Goal: Contribute content

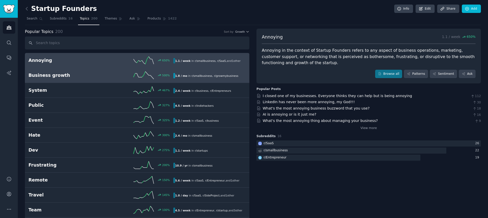
click at [60, 76] on h2 "Business growth" at bounding box center [64, 75] width 72 height 6
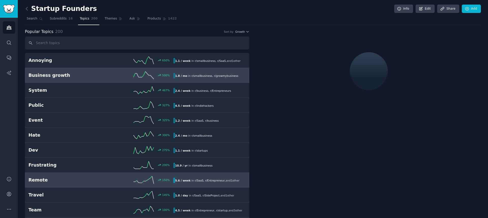
click at [39, 177] on h2 "Remote" at bounding box center [64, 180] width 72 height 6
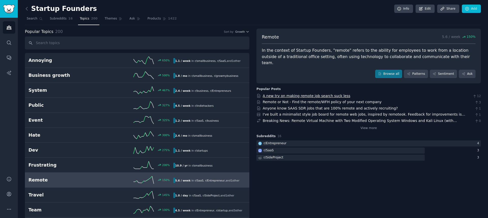
click at [293, 94] on link "A new try on making remote job search suck less" at bounding box center [307, 96] width 88 height 4
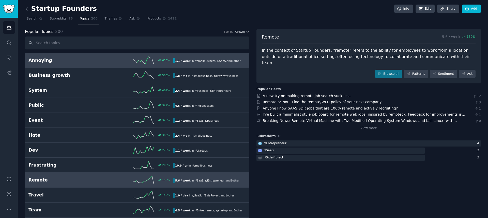
click at [39, 61] on h2 "Annoying" at bounding box center [64, 60] width 72 height 6
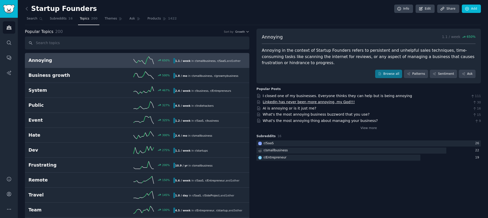
click at [318, 101] on link "LinkedIn has never been more annoying, my God!!!" at bounding box center [309, 102] width 92 height 4
click at [37, 21] on link "Search" at bounding box center [35, 20] width 20 height 10
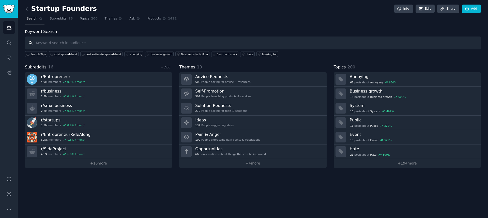
click at [83, 43] on input "text" at bounding box center [253, 43] width 456 height 13
type input "jobber"
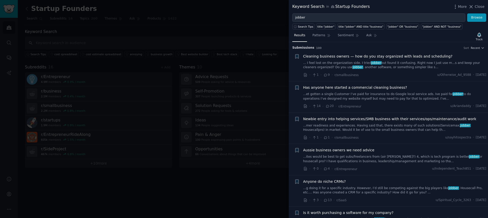
click at [362, 58] on span "Cleaning business owners — how do you stay organized with leads and scheduling?" at bounding box center [377, 56] width 149 height 5
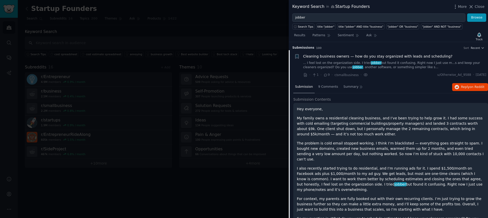
scroll to position [8, 0]
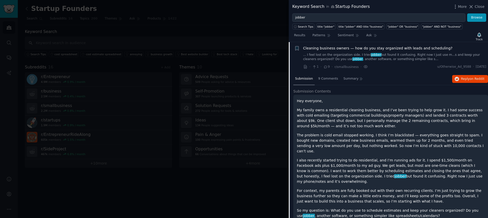
click at [480, 7] on span "Close" at bounding box center [479, 6] width 10 height 5
click at [479, 7] on link "Add" at bounding box center [470, 9] width 19 height 9
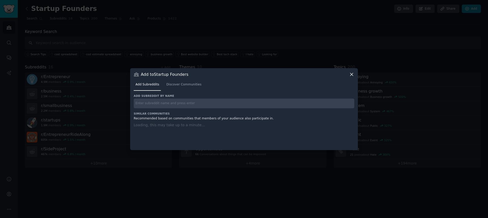
click at [478, 7] on div at bounding box center [244, 109] width 488 height 218
